Goal: Task Accomplishment & Management: Manage account settings

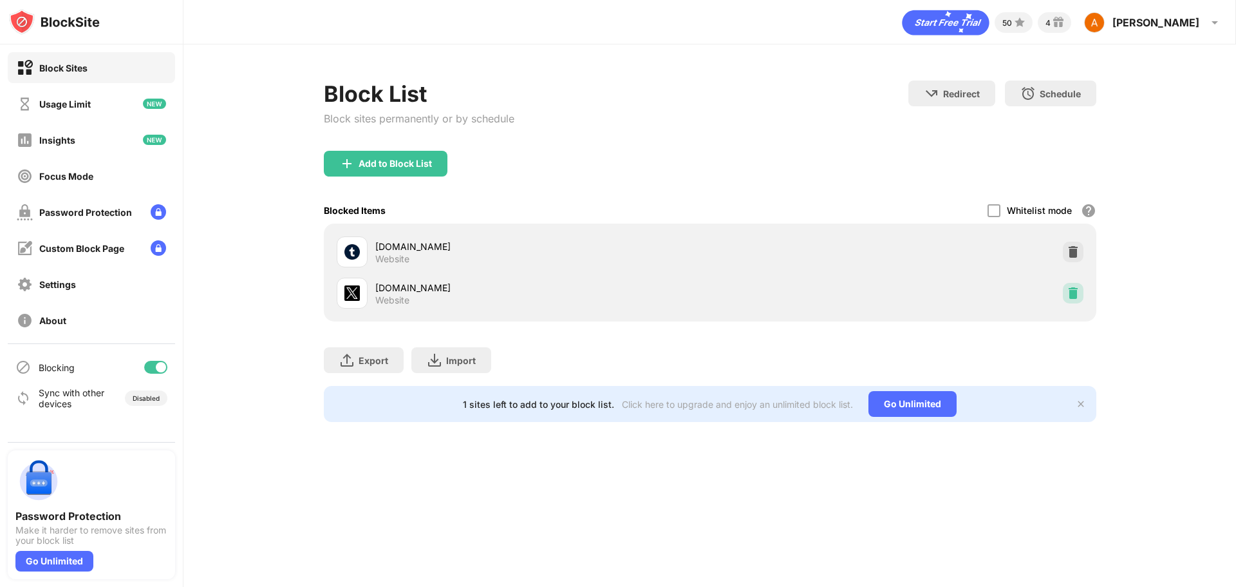
click at [1075, 290] on img at bounding box center [1073, 293] width 13 height 13
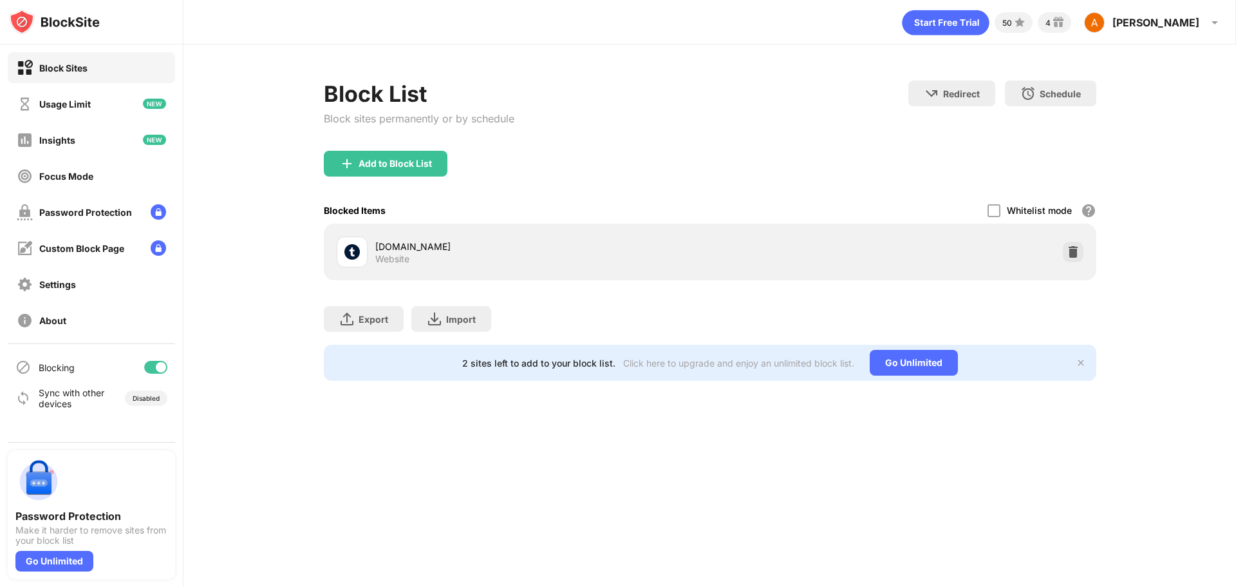
click at [1188, 82] on div "Block List Block sites permanently or by schedule Redirect Choose a site to be …" at bounding box center [710, 230] width 1053 height 372
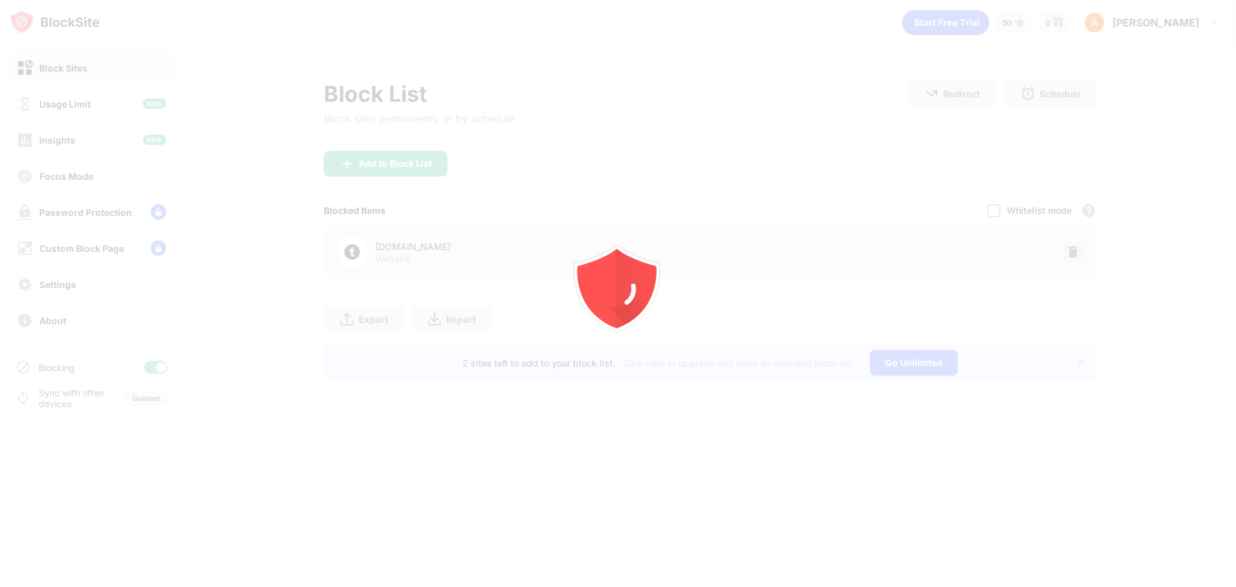
click at [401, 164] on div "Add to Block List" at bounding box center [395, 163] width 73 height 10
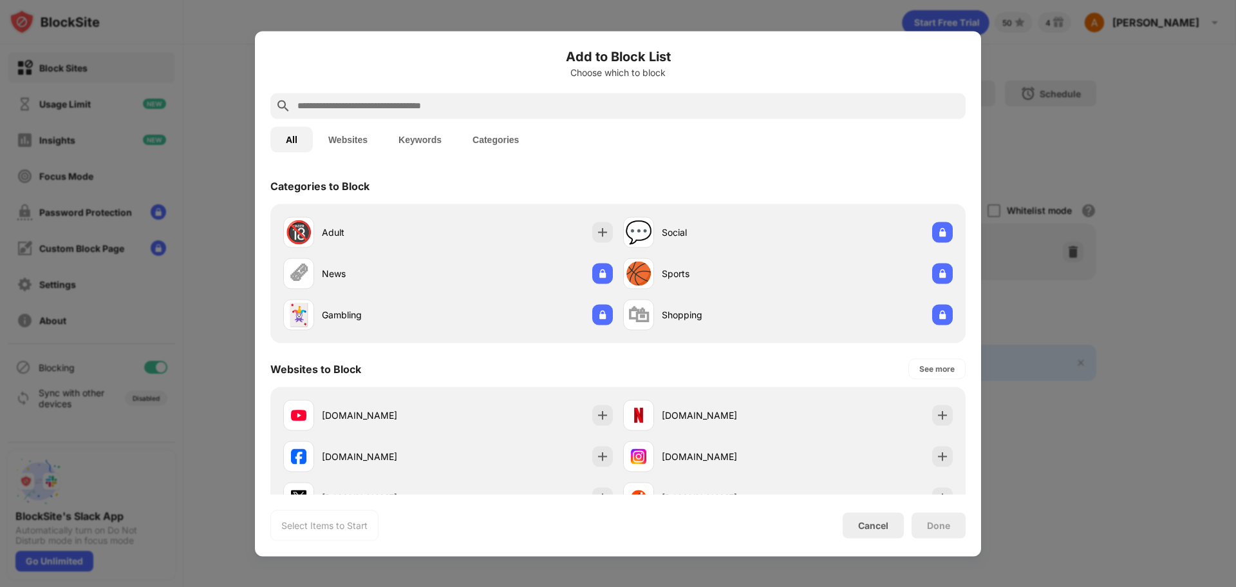
click at [367, 107] on input "text" at bounding box center [628, 105] width 665 height 15
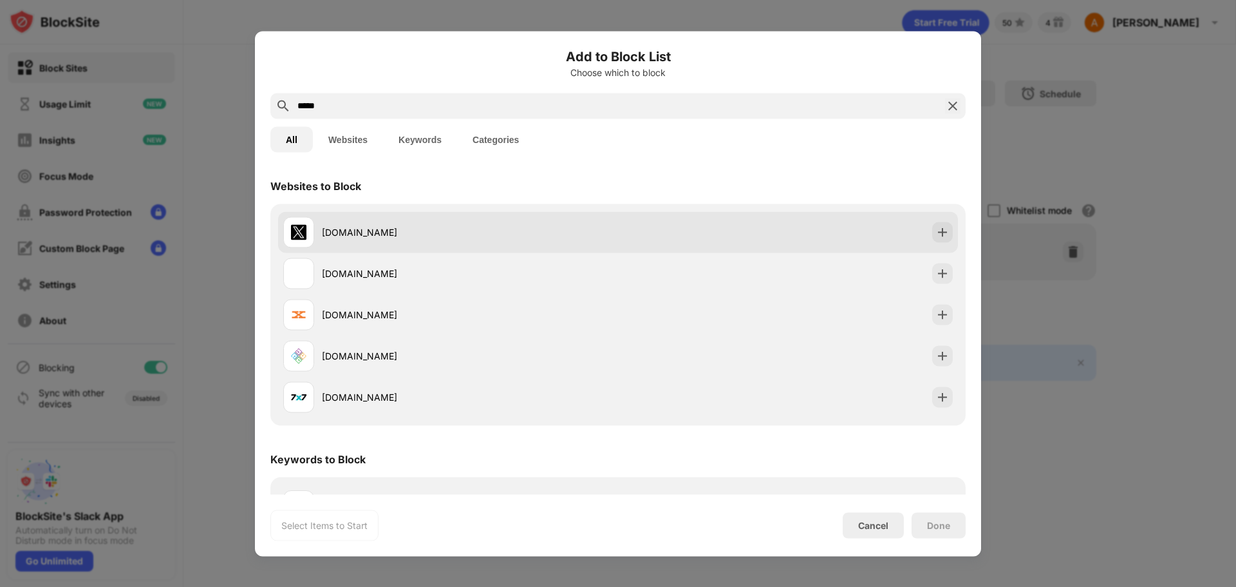
type input "*****"
click at [392, 234] on div "x.com" at bounding box center [470, 232] width 296 height 14
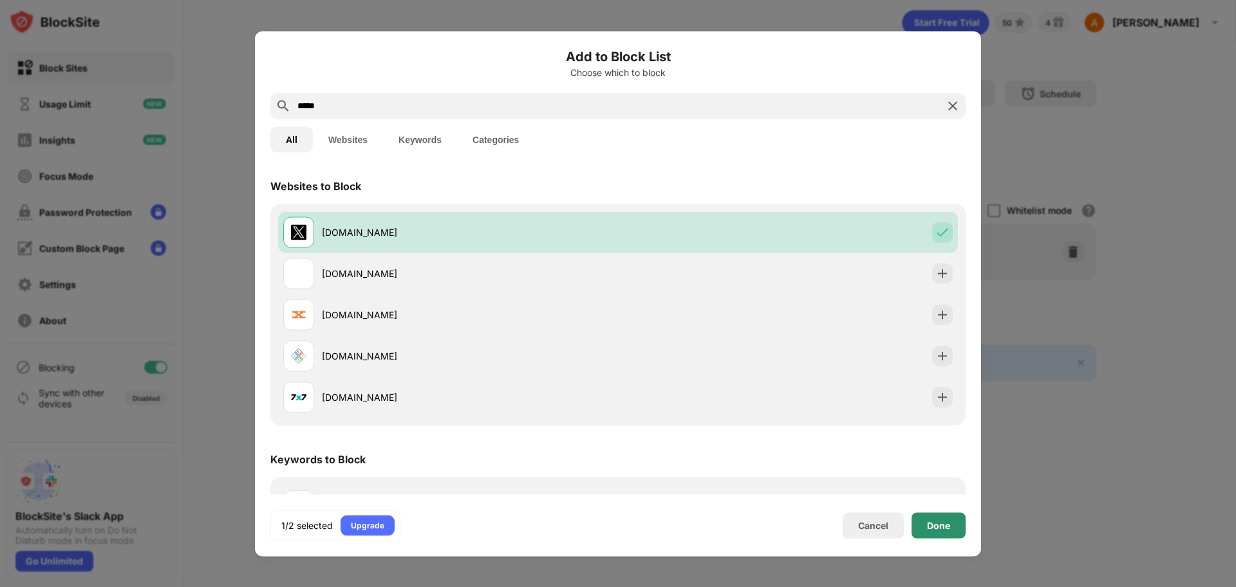
click at [930, 520] on div "Done" at bounding box center [938, 525] width 23 height 10
